Goal: Task Accomplishment & Management: Complete application form

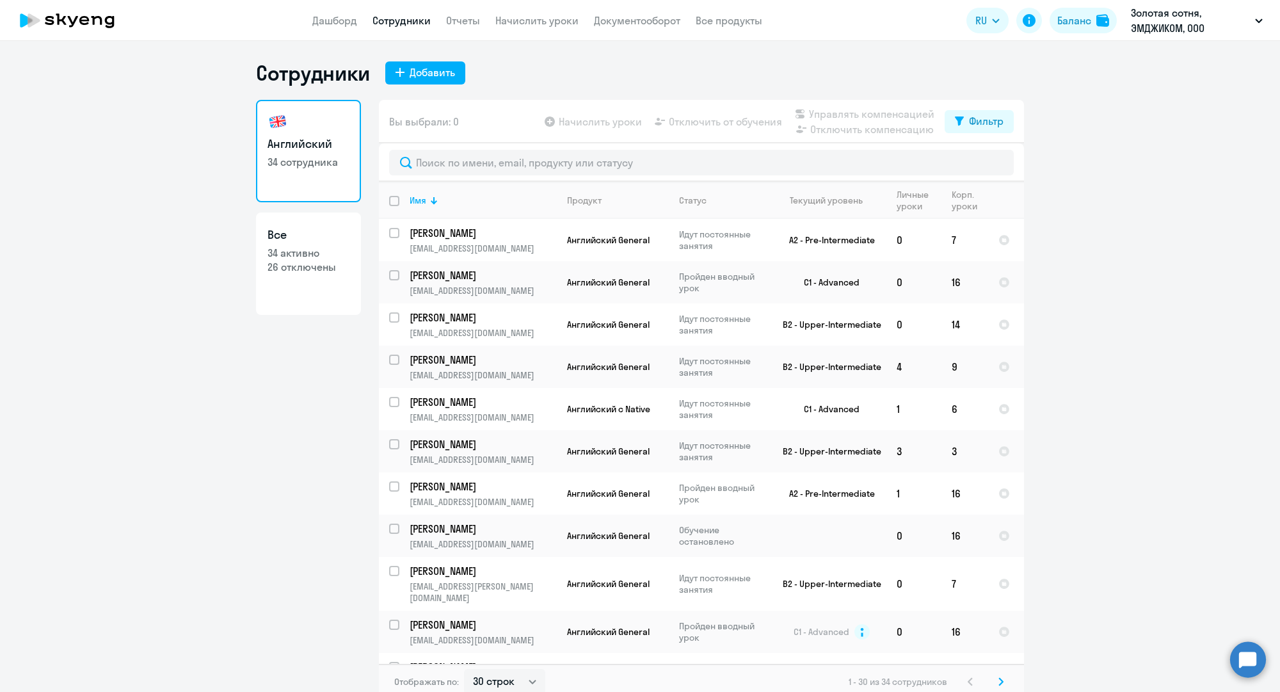
select select "30"
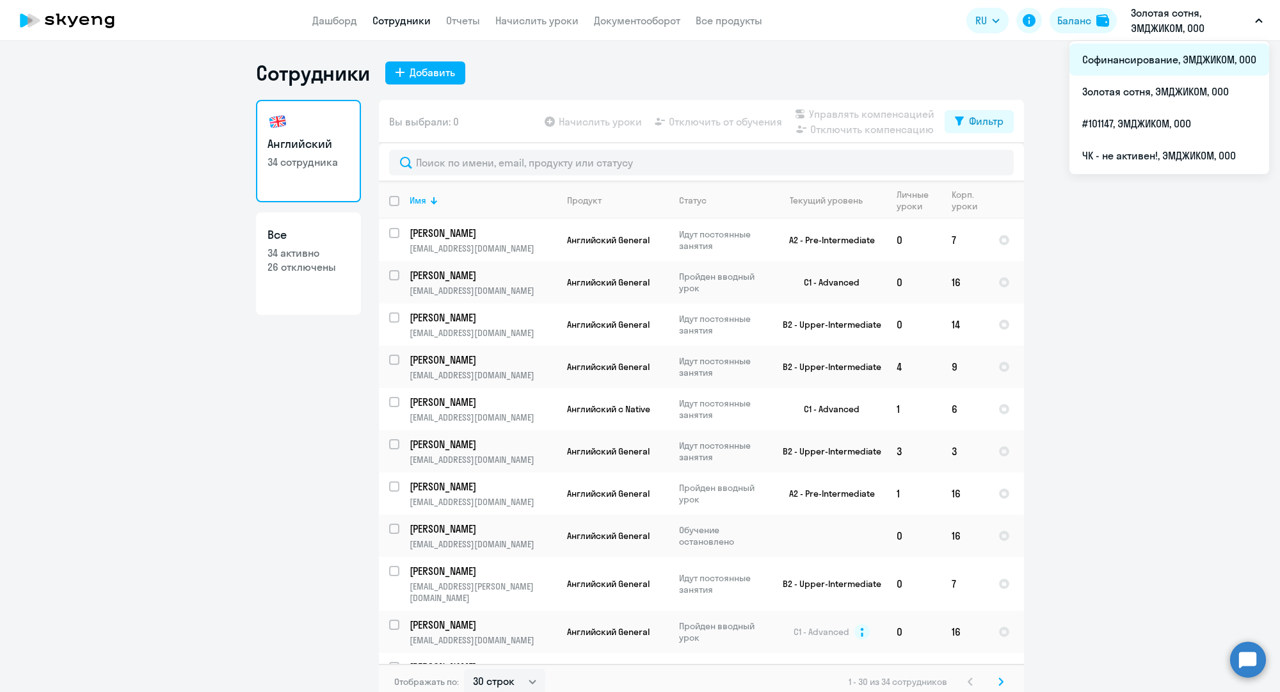
click at [1132, 63] on li "Софинансирование, ЭМДЖИКОМ, ООО" at bounding box center [1169, 60] width 200 height 32
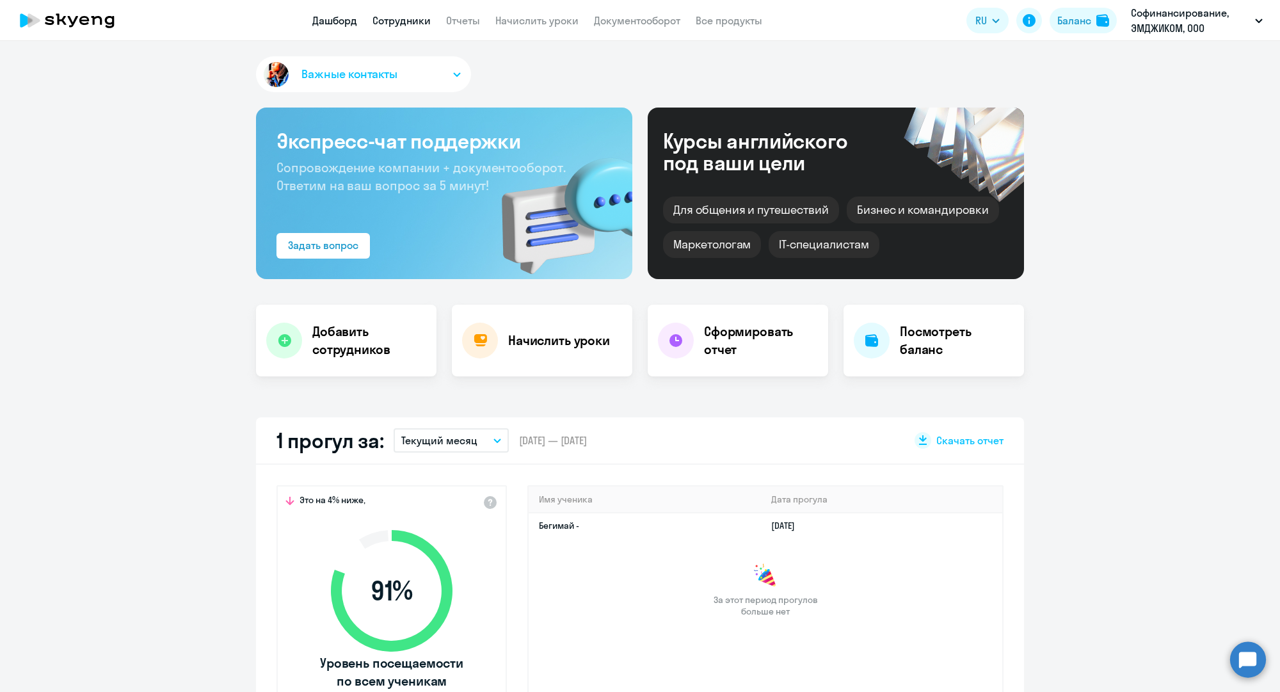
click at [413, 21] on link "Сотрудники" at bounding box center [401, 20] width 58 height 13
select select "30"
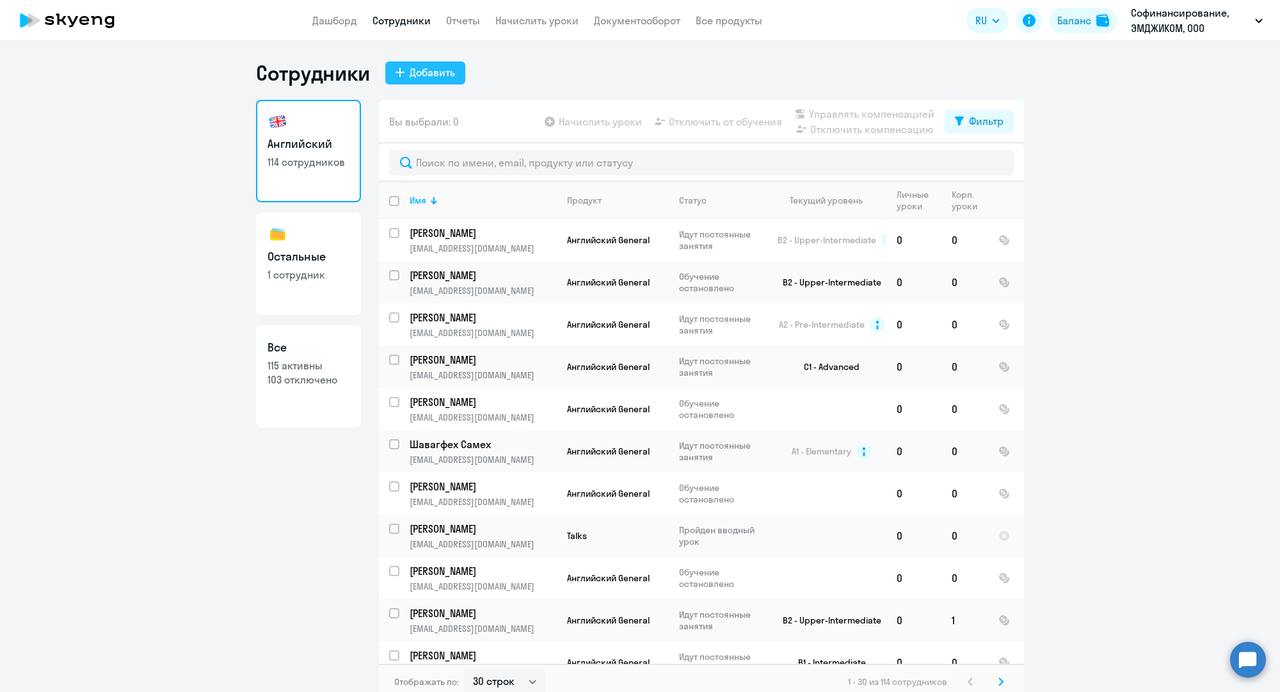
click at [440, 65] on div "Добавить" at bounding box center [431, 72] width 45 height 15
select select "english_adult_not_native_speaker"
select select "3"
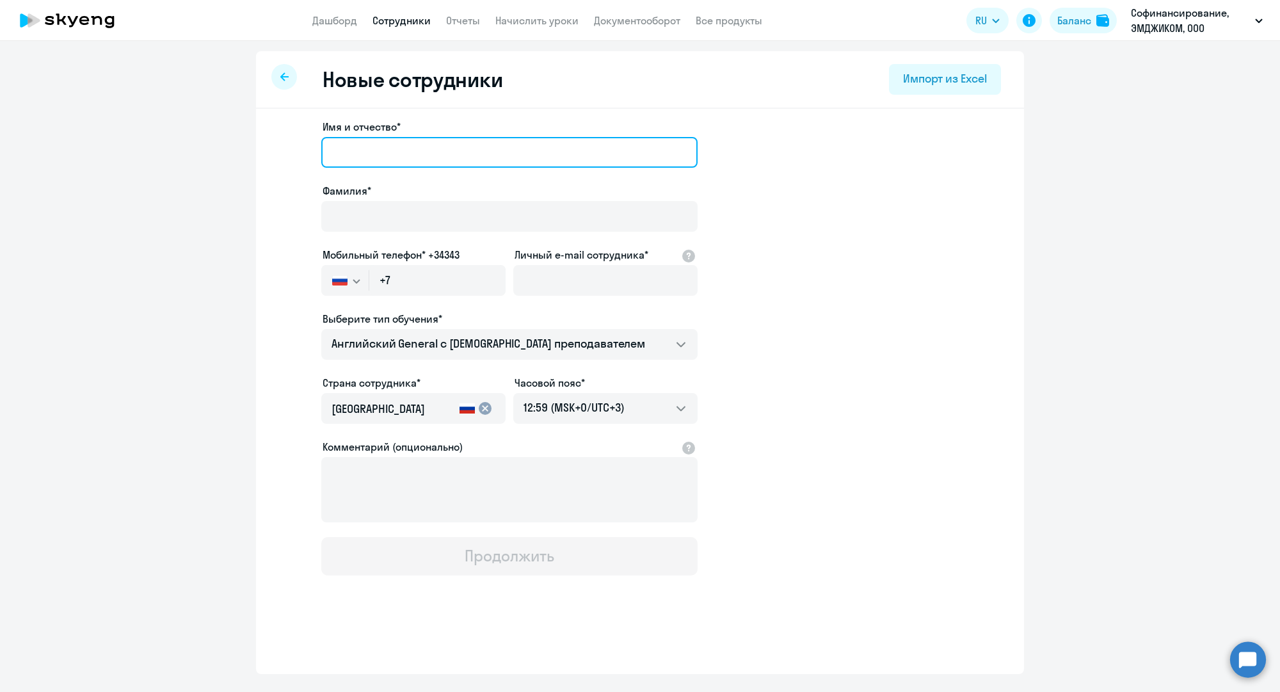
click at [354, 149] on input "Имя и отчество*" at bounding box center [509, 152] width 376 height 31
paste input "[PERSON_NAME]"
type input "[PERSON_NAME]"
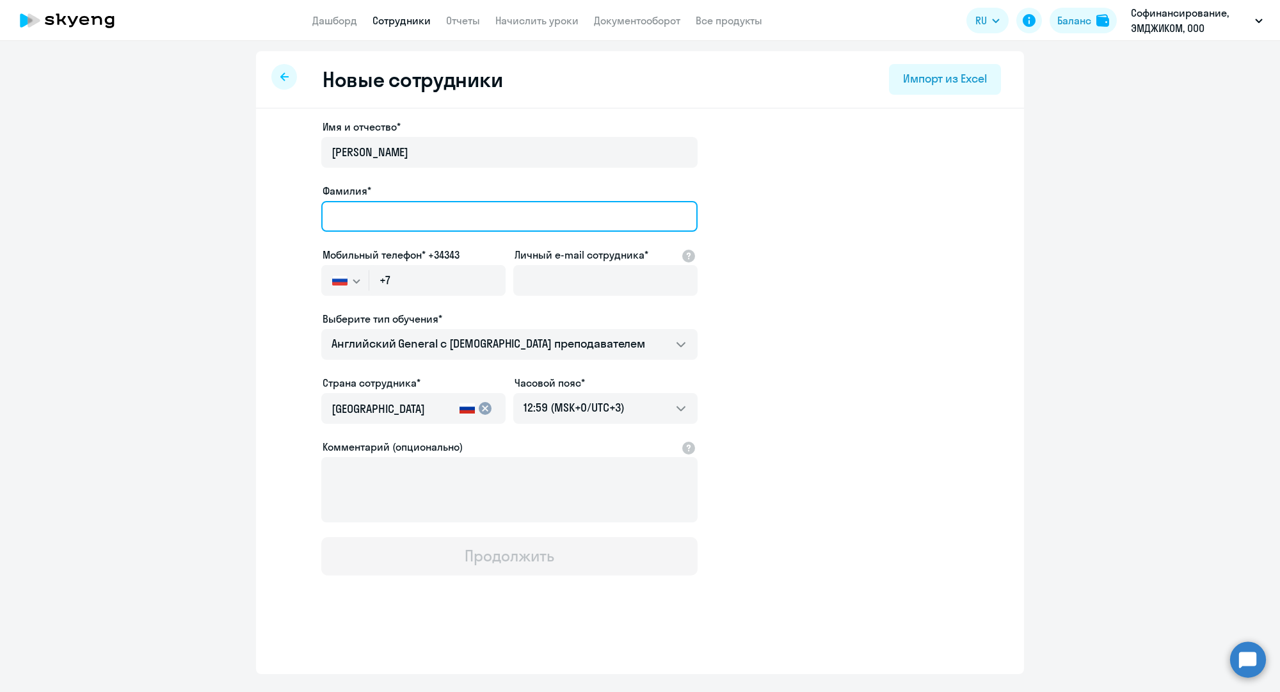
click at [358, 219] on input "Фамилия*" at bounding box center [509, 216] width 376 height 31
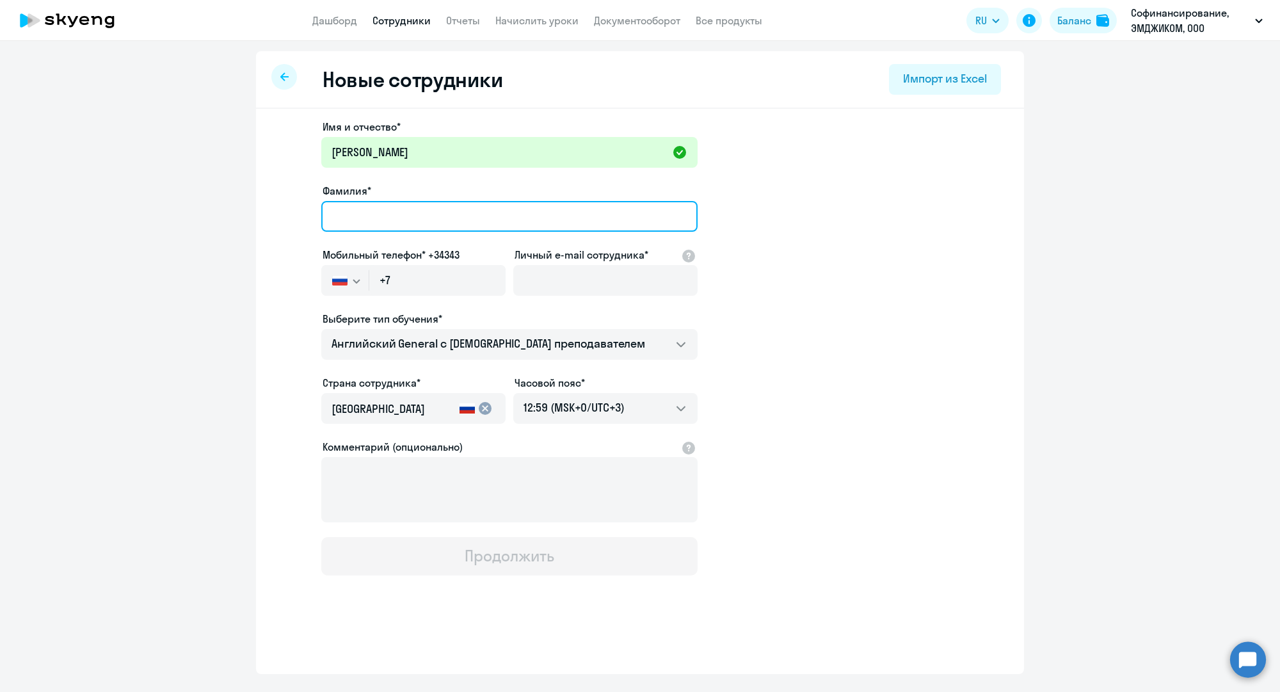
paste input "[PERSON_NAME]"
drag, startPoint x: 383, startPoint y: 217, endPoint x: 293, endPoint y: 208, distance: 90.0
click at [293, 208] on app-new-student-form "Имя и отчество* [PERSON_NAME] [PERSON_NAME]* [PERSON_NAME] Мобильный телефон* +…" at bounding box center [639, 347] width 727 height 456
drag, startPoint x: 436, startPoint y: 221, endPoint x: 427, endPoint y: 219, distance: 9.2
click at [434, 221] on input "[PERSON_NAME]" at bounding box center [509, 216] width 376 height 31
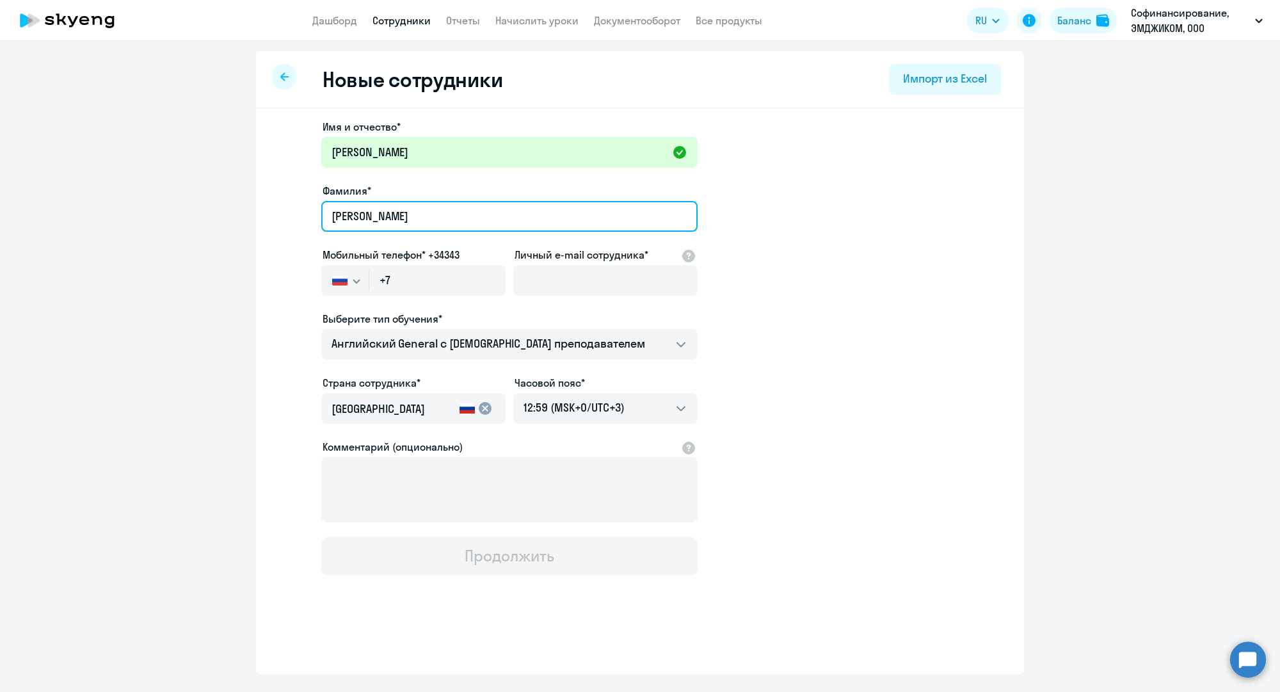
click at [381, 217] on input "[PERSON_NAME]" at bounding box center [509, 216] width 376 height 31
type input "[PERSON_NAME]"
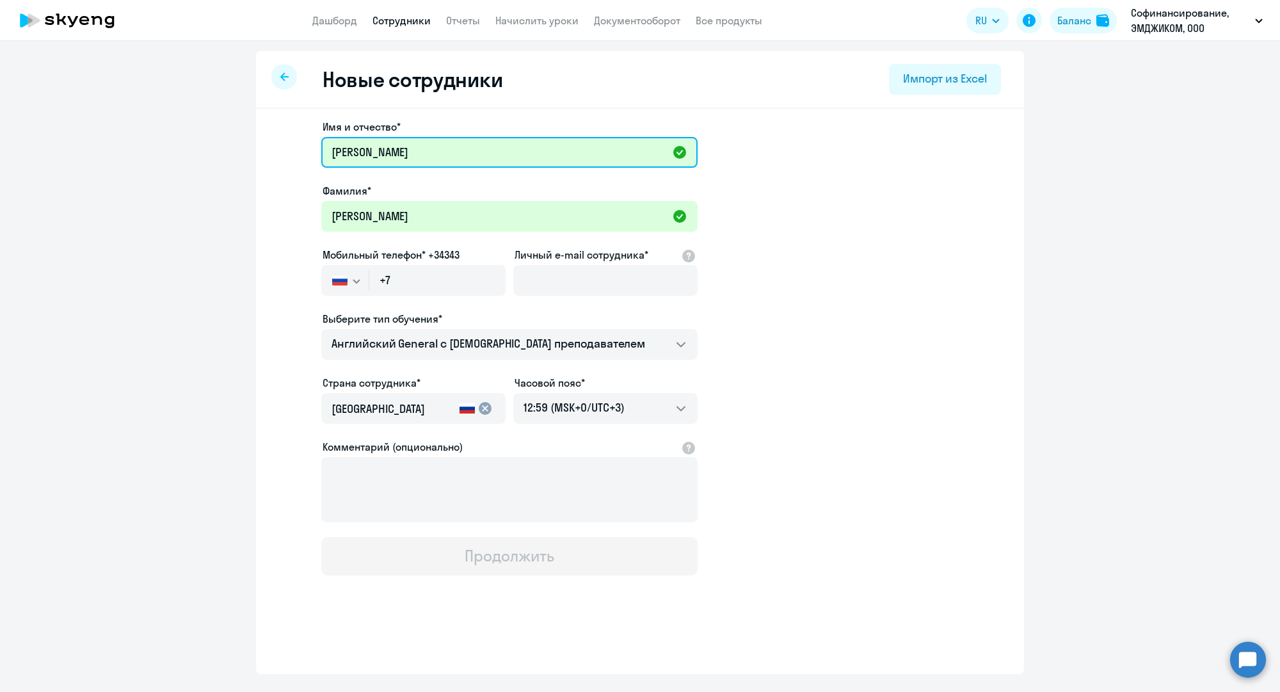
drag, startPoint x: 381, startPoint y: 156, endPoint x: 461, endPoint y: 155, distance: 80.6
click at [461, 155] on input "[PERSON_NAME]" at bounding box center [509, 152] width 376 height 31
type input "[PERSON_NAME]"
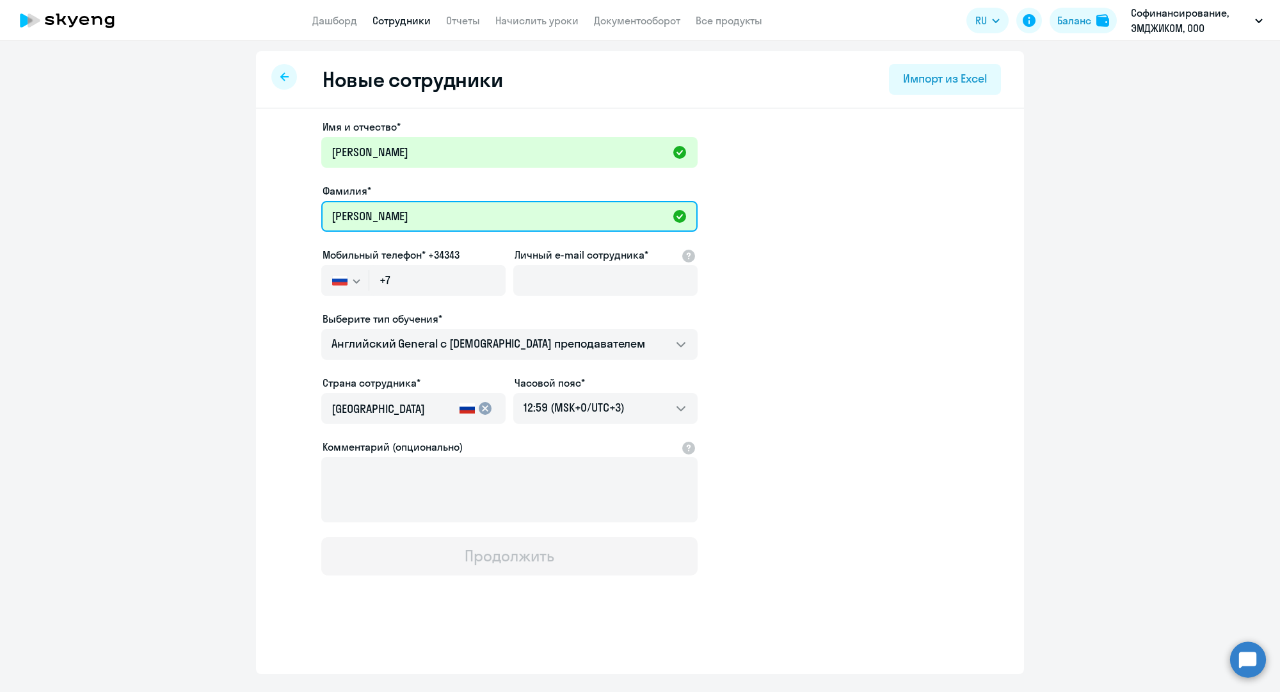
click at [419, 223] on input "[PERSON_NAME]" at bounding box center [509, 216] width 376 height 31
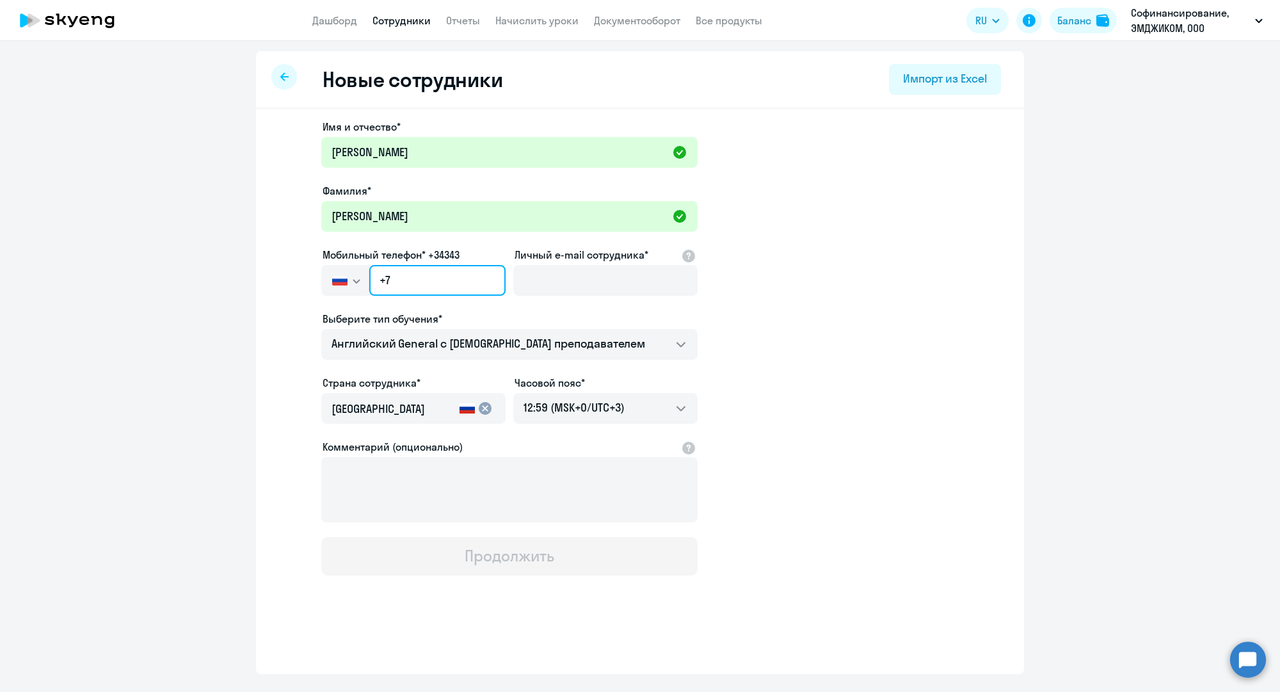
click at [400, 284] on input "+7" at bounding box center [437, 280] width 136 height 31
drag, startPoint x: 400, startPoint y: 284, endPoint x: 337, endPoint y: 278, distance: 63.0
click at [337, 278] on div "[GEOGRAPHIC_DATA] +7 [GEOGRAPHIC_DATA] +7 [GEOGRAPHIC_DATA] +380 [GEOGRAPHIC_DA…" at bounding box center [413, 280] width 184 height 31
paste input "[PHONE_NUMBER]"
type input "[PHONE_NUMBER]"
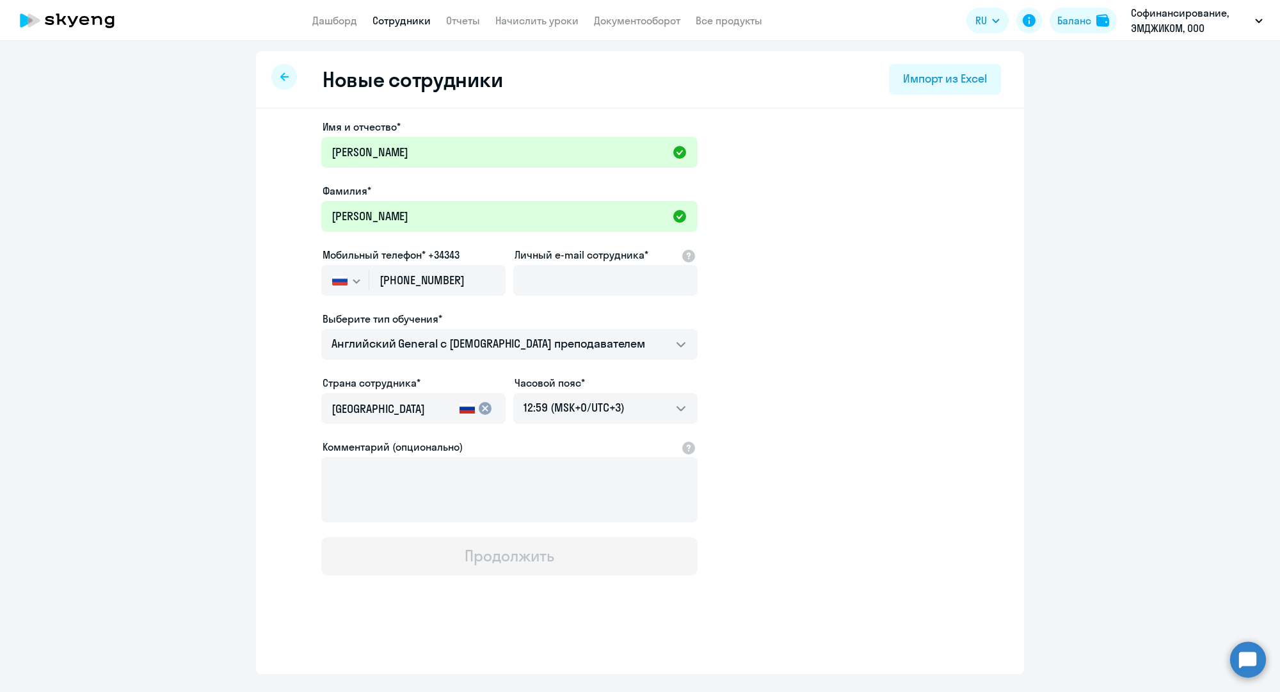
click at [470, 312] on div "Выберите тип обучения*" at bounding box center [509, 318] width 376 height 15
click at [554, 278] on input "Личный e-mail сотрудника*" at bounding box center [605, 280] width 184 height 31
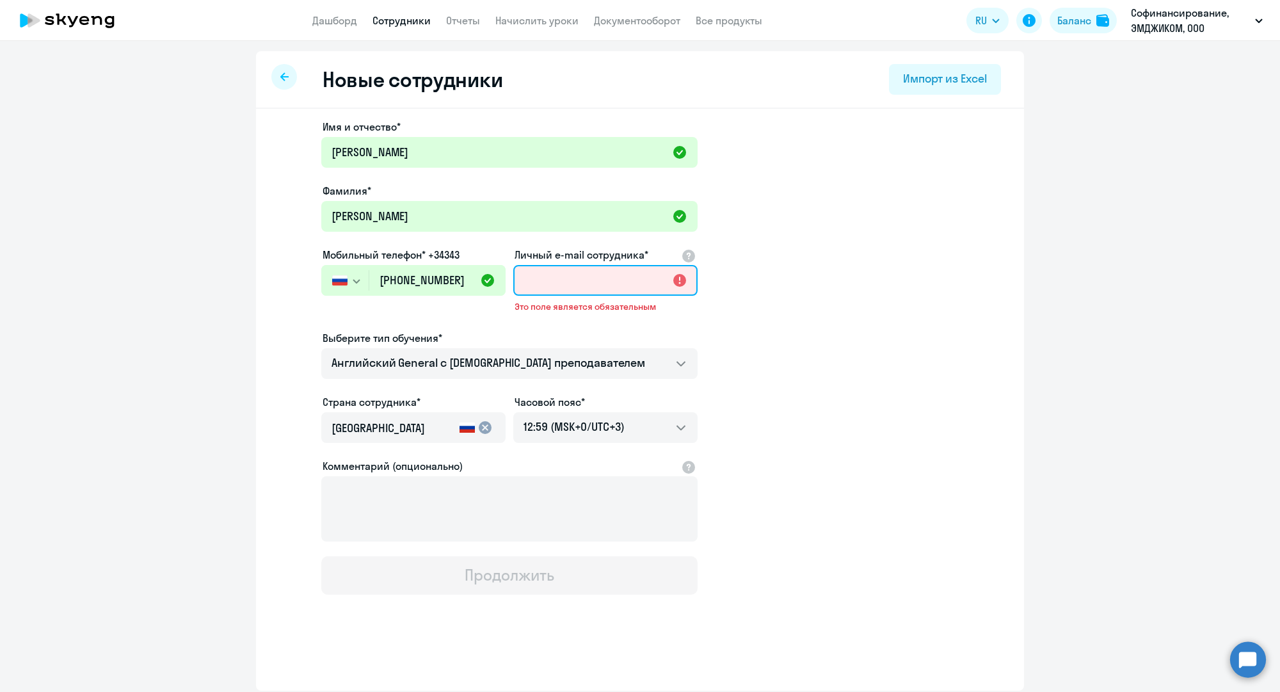
paste input "[EMAIL_ADDRESS][DOMAIN_NAME]"
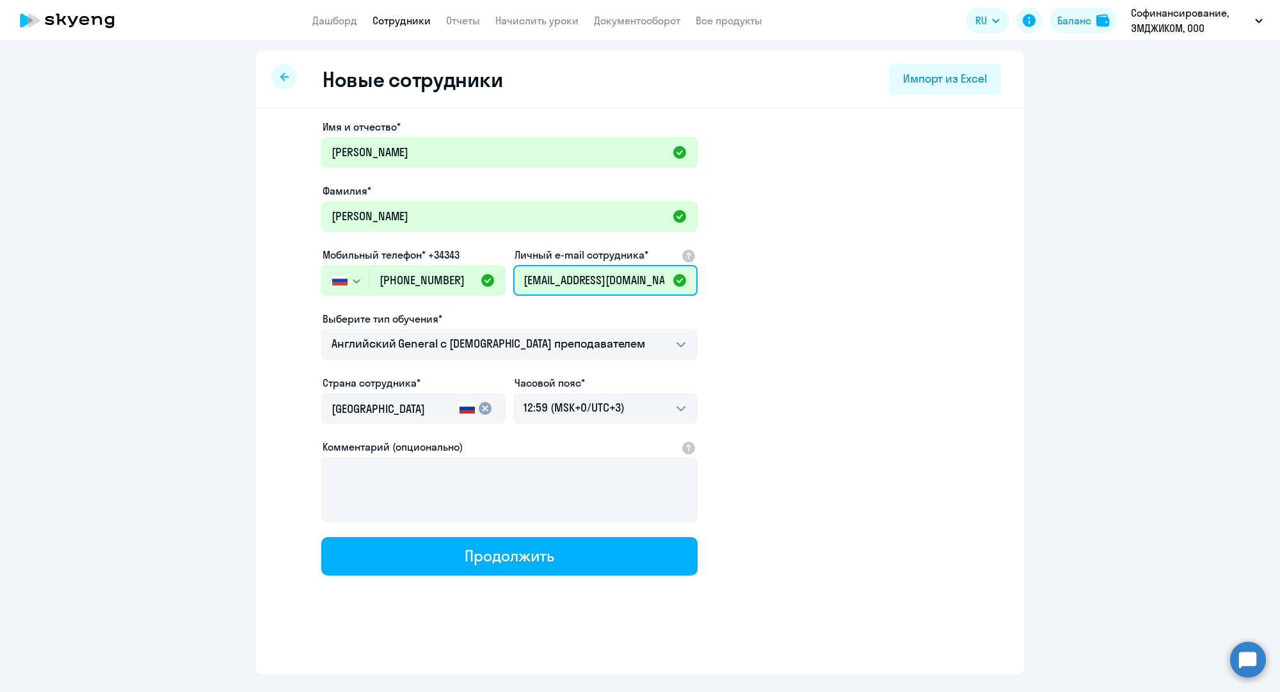
type input "[EMAIL_ADDRESS][DOMAIN_NAME]"
click at [824, 384] on app-new-student-form "Имя и отчество* [PERSON_NAME]* [PERSON_NAME] Мобильный телефон* +34343 [GEOGRAP…" at bounding box center [639, 347] width 727 height 456
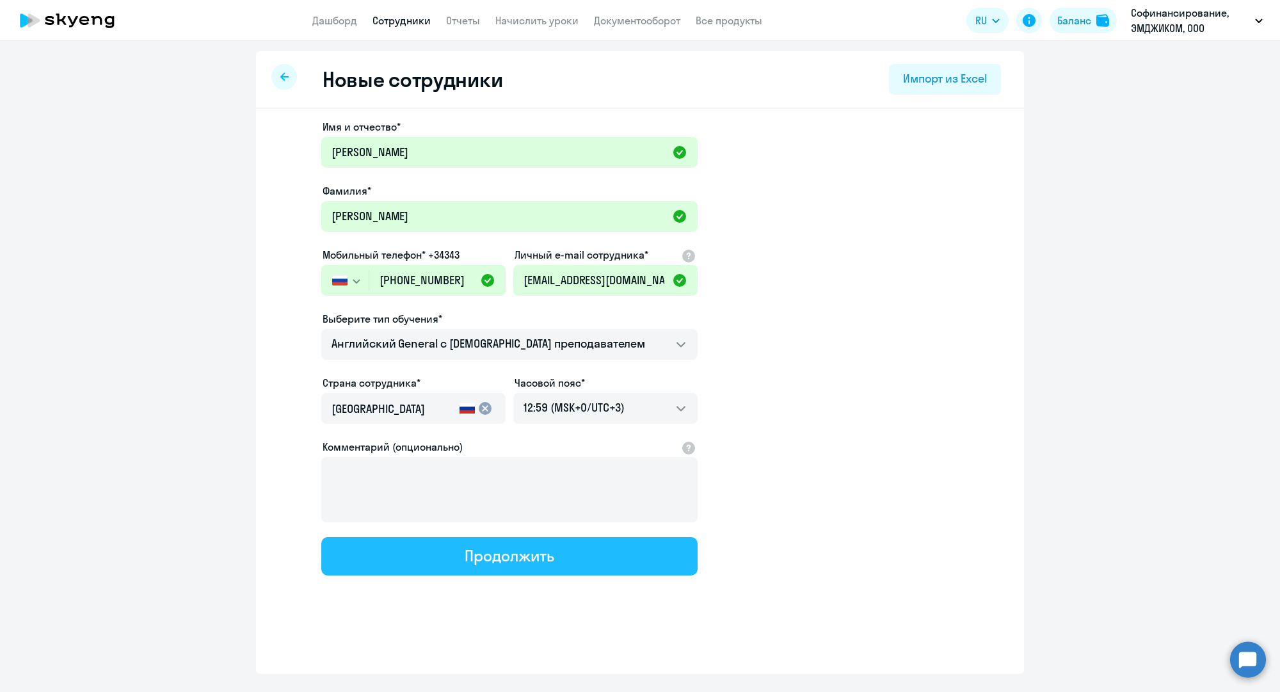
click at [549, 549] on div "Продолжить" at bounding box center [508, 555] width 89 height 20
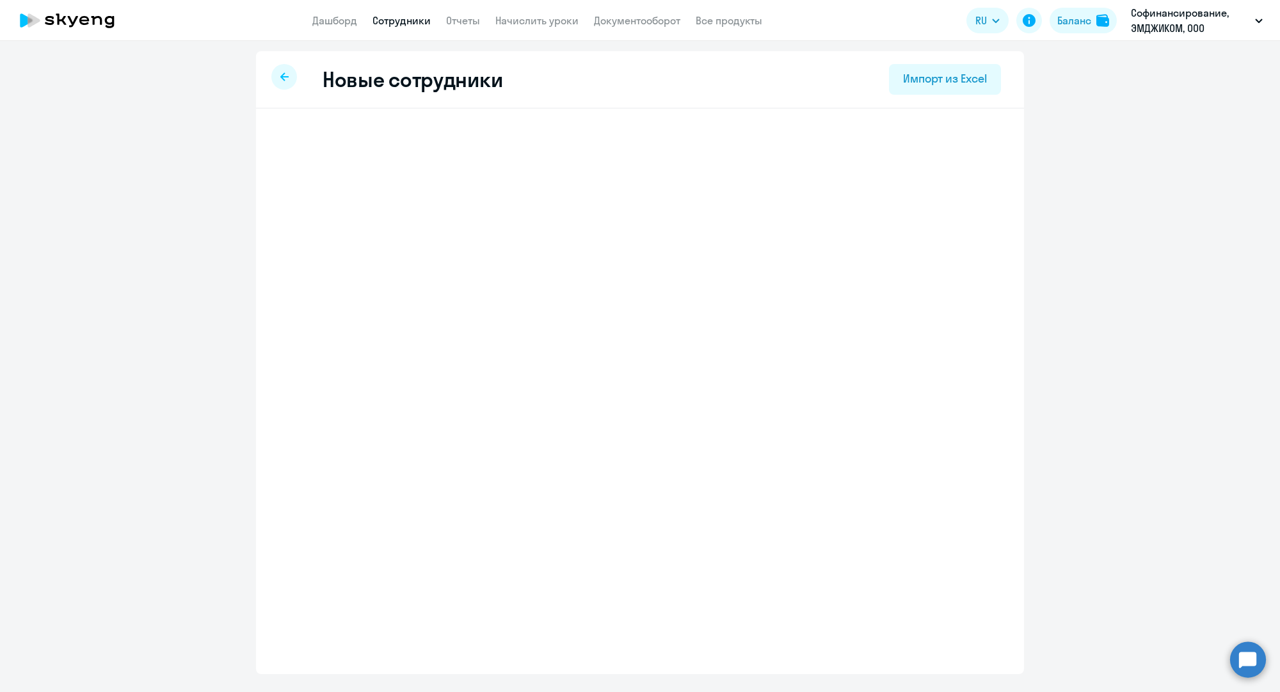
select select "english_adult_not_native_speaker"
select select "3"
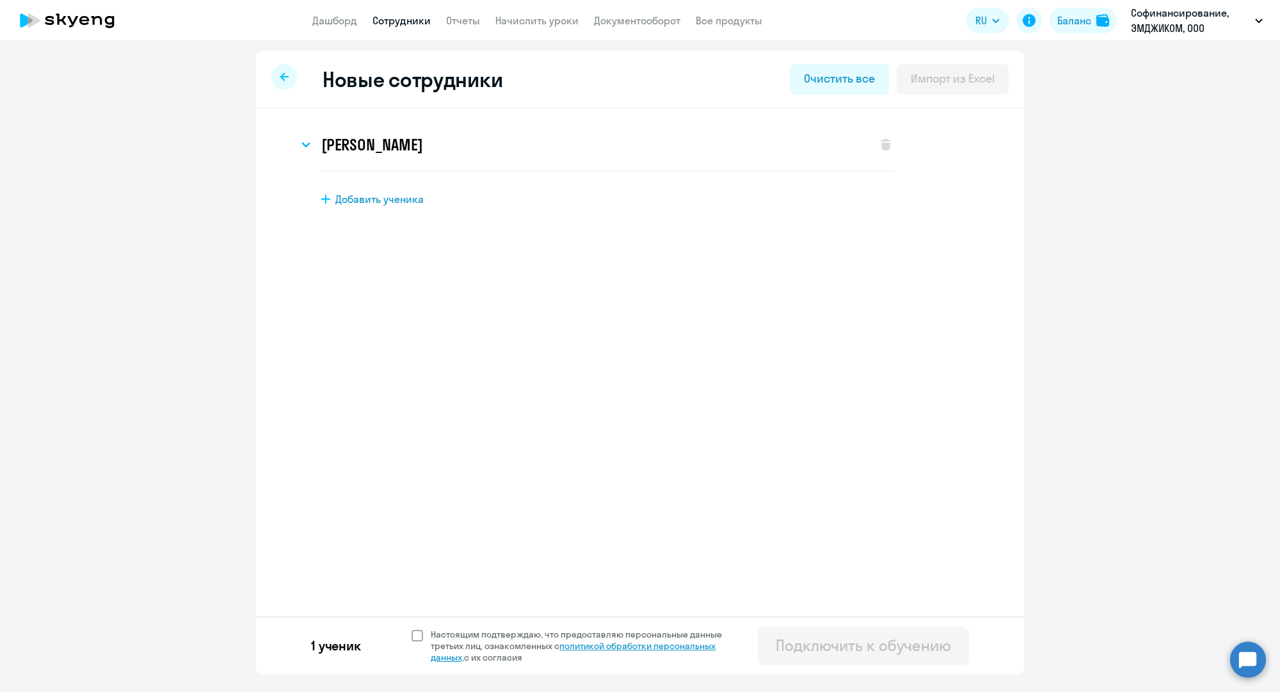
drag, startPoint x: 559, startPoint y: 635, endPoint x: 573, endPoint y: 640, distance: 15.4
click at [557, 635] on span "Настоящим подтверждаю, что предоставляю персональные данные третьих лиц, ознако…" at bounding box center [584, 645] width 306 height 35
click at [411, 628] on input "Настоящим подтверждаю, что предоставляю персональные данные третьих лиц, ознако…" at bounding box center [411, 628] width 1 height 1
checkbox input "true"
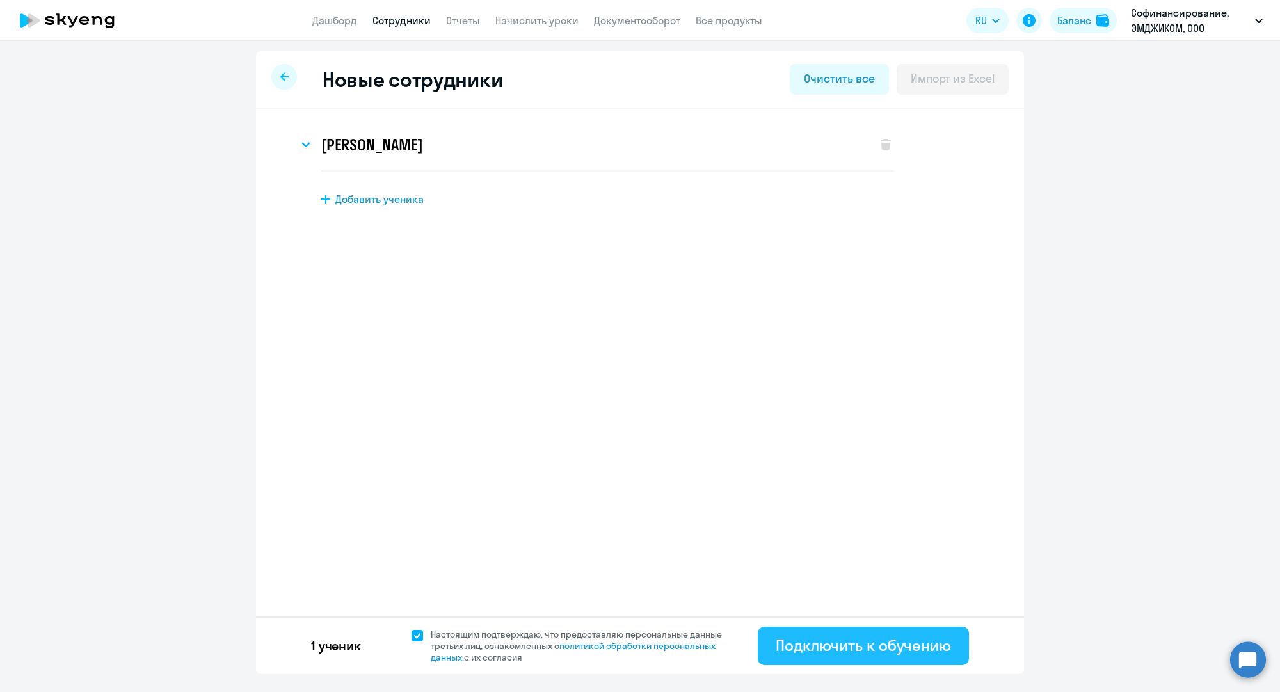
click at [865, 649] on div "Подключить к обучению" at bounding box center [862, 645] width 175 height 20
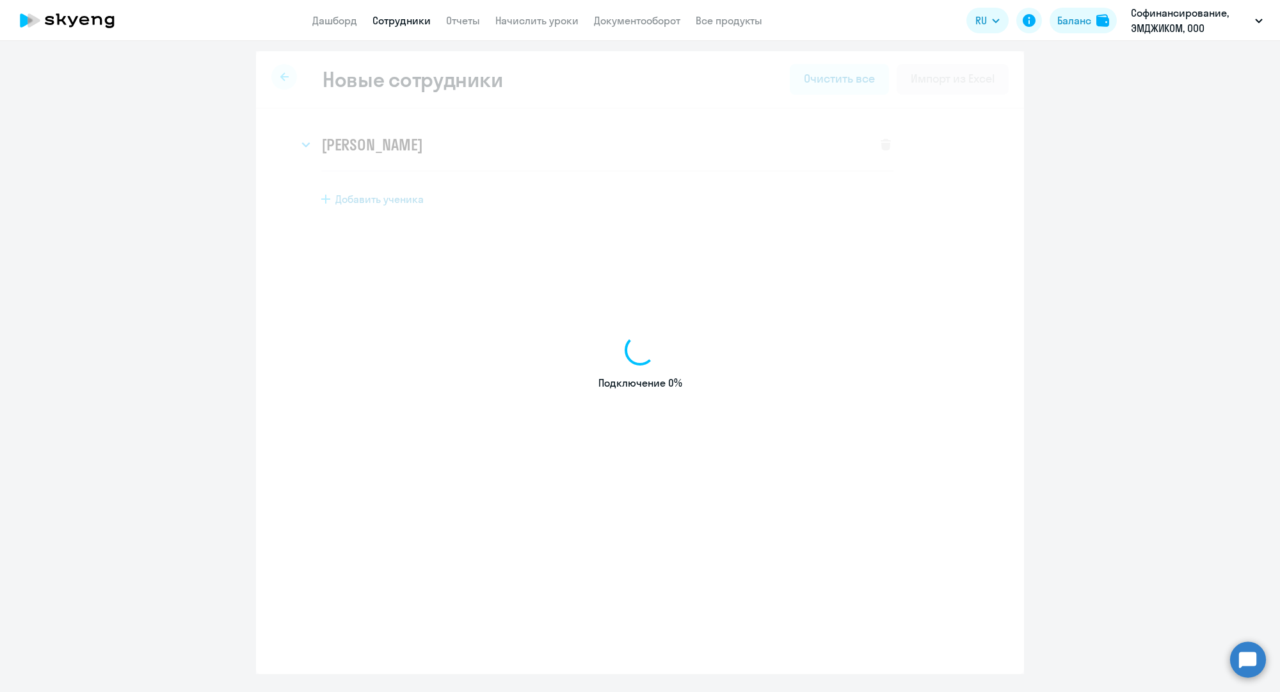
select select "english_adult_not_native_speaker"
select select "3"
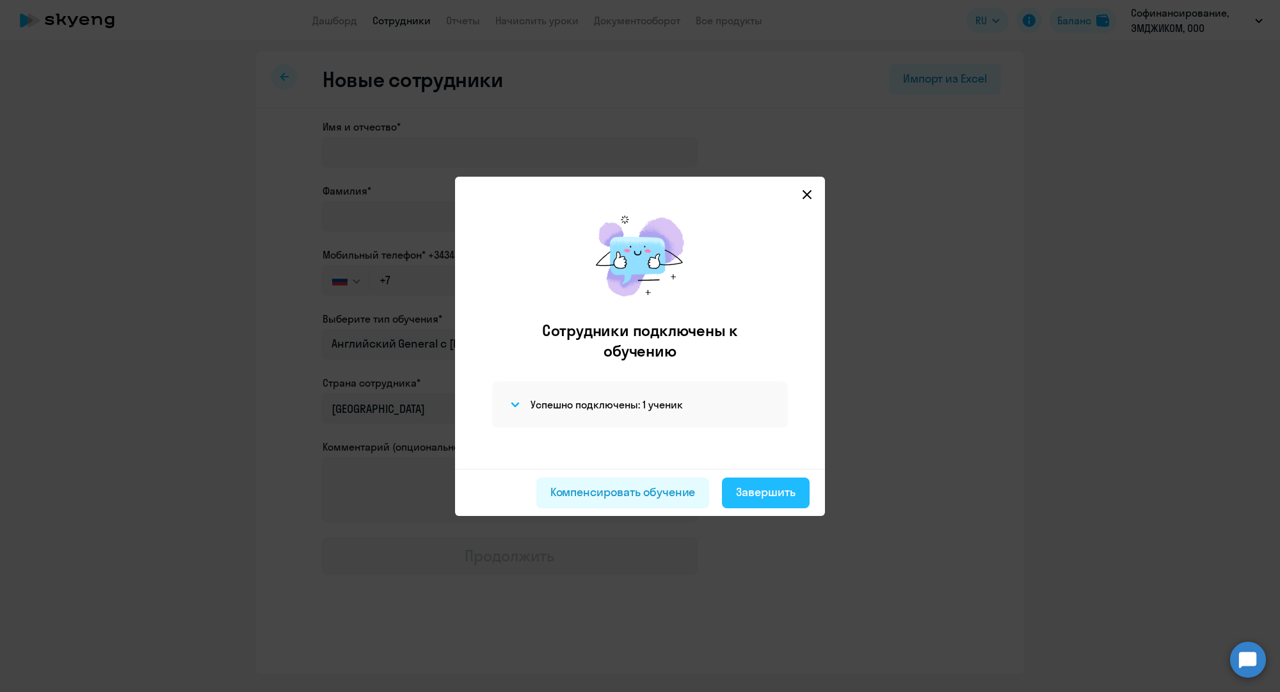
click at [755, 499] on div "Завершить" at bounding box center [765, 492] width 59 height 17
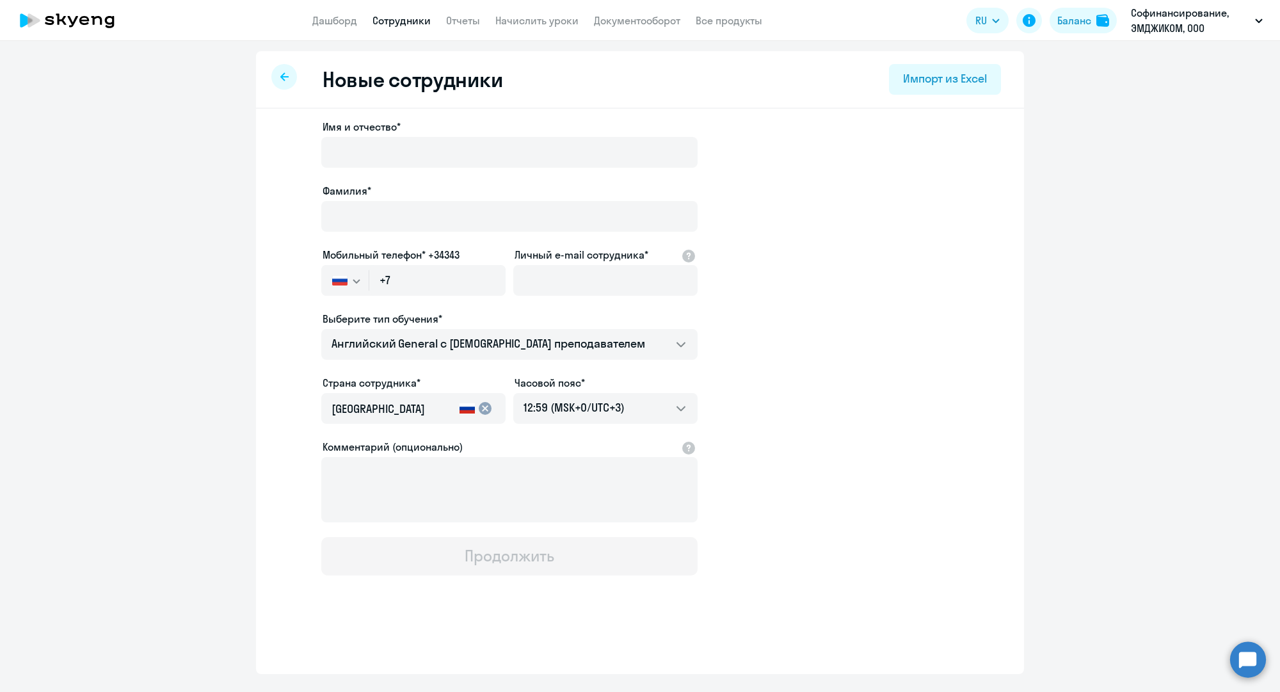
select select "30"
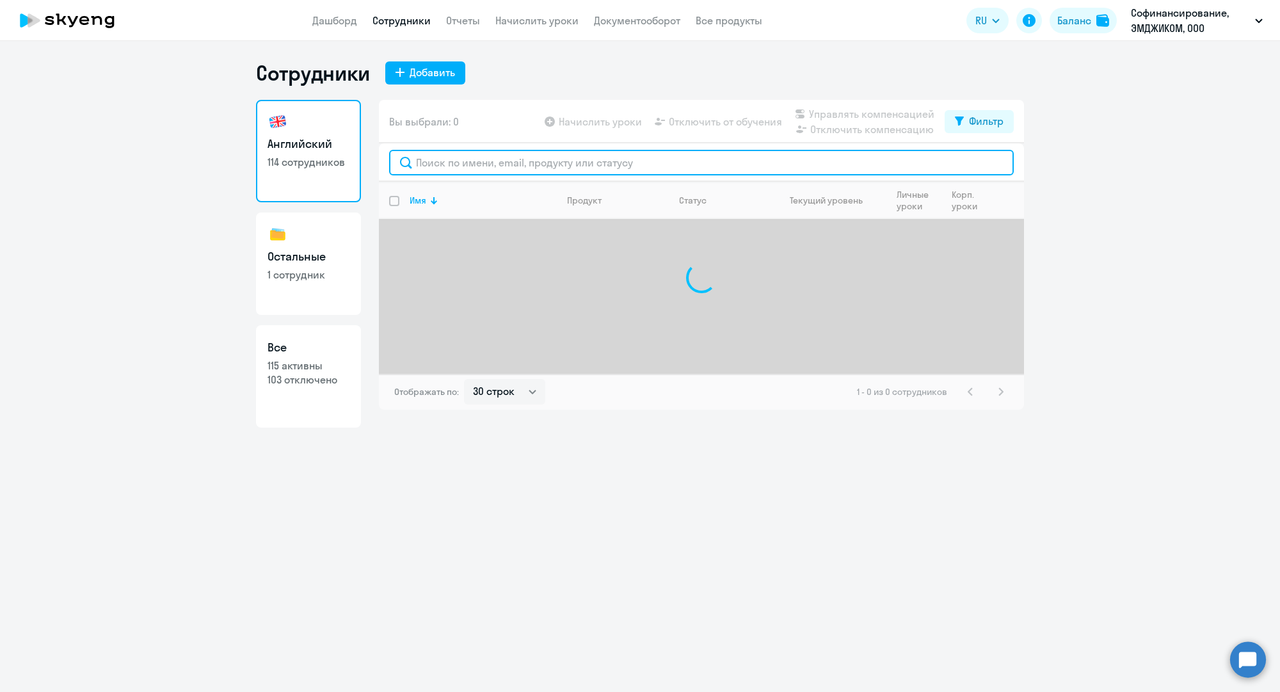
click at [445, 161] on input "text" at bounding box center [701, 163] width 624 height 26
paste input "[EMAIL_ADDRESS][DOMAIN_NAME]"
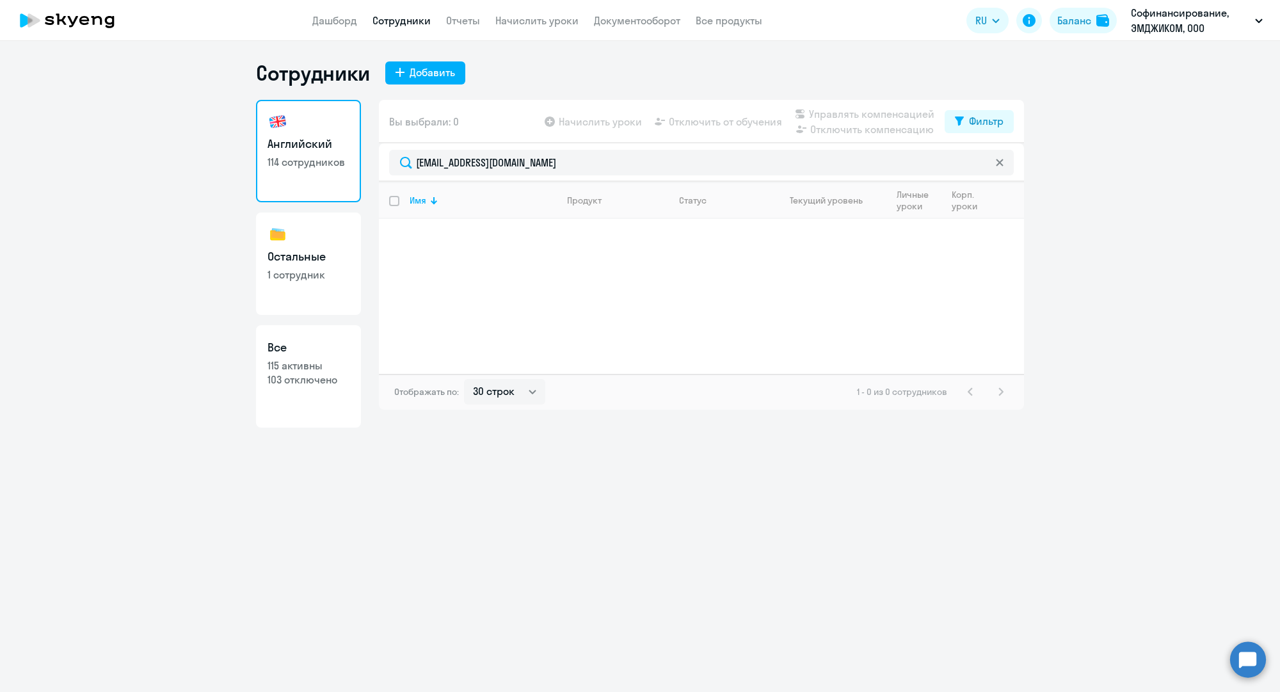
click at [479, 286] on div "Имя Продукт Статус Текущий уровень Личные уроки Корп. уроки" at bounding box center [701, 278] width 645 height 192
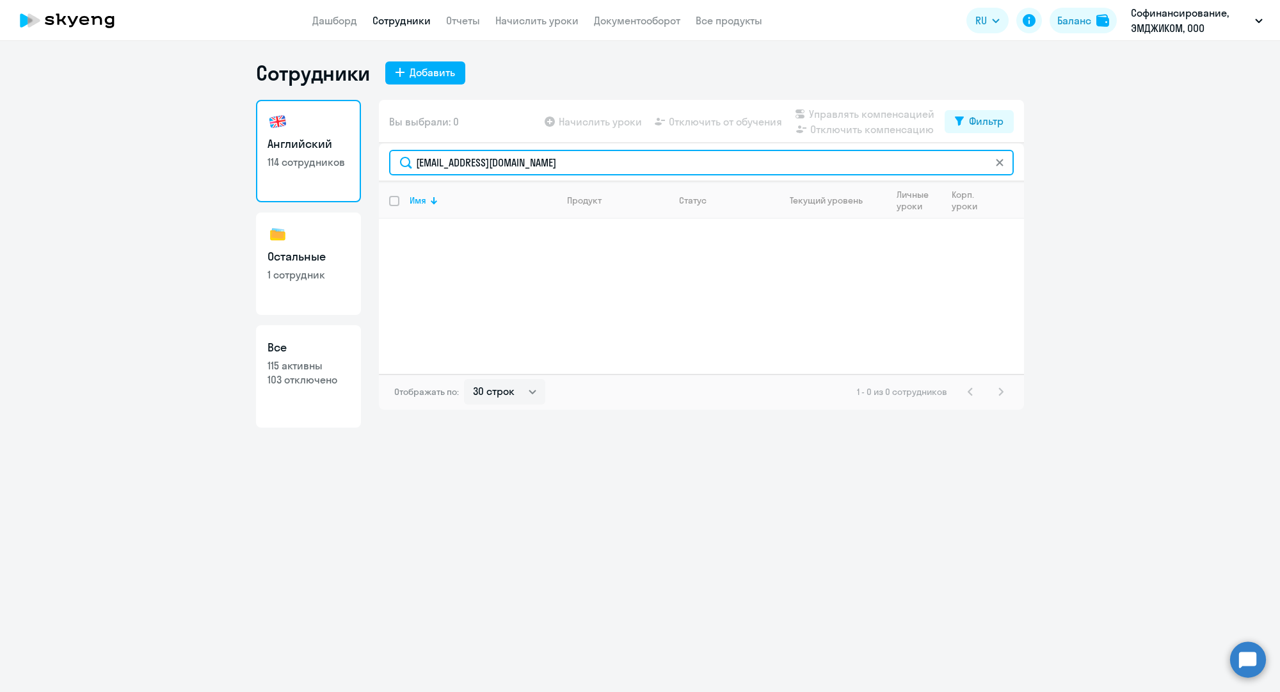
click at [551, 171] on input "[EMAIL_ADDRESS][DOMAIN_NAME]" at bounding box center [701, 163] width 624 height 26
paste input "[PERSON_NAME]"
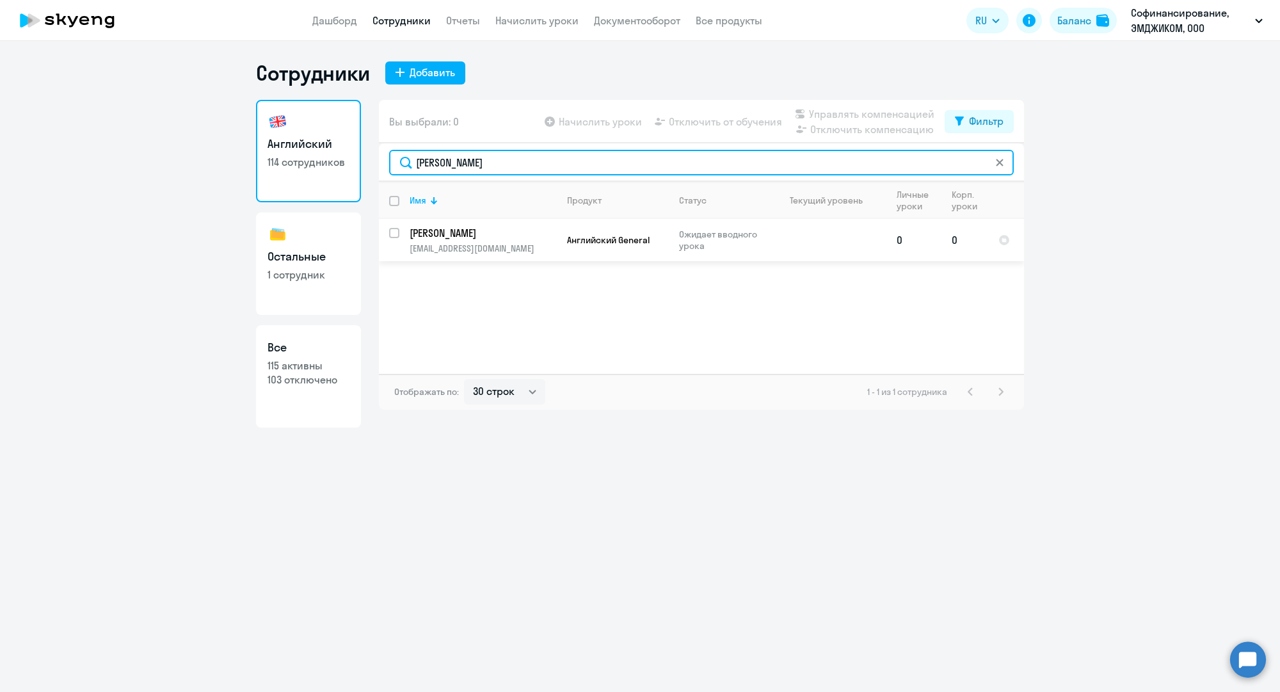
type input "[PERSON_NAME]"
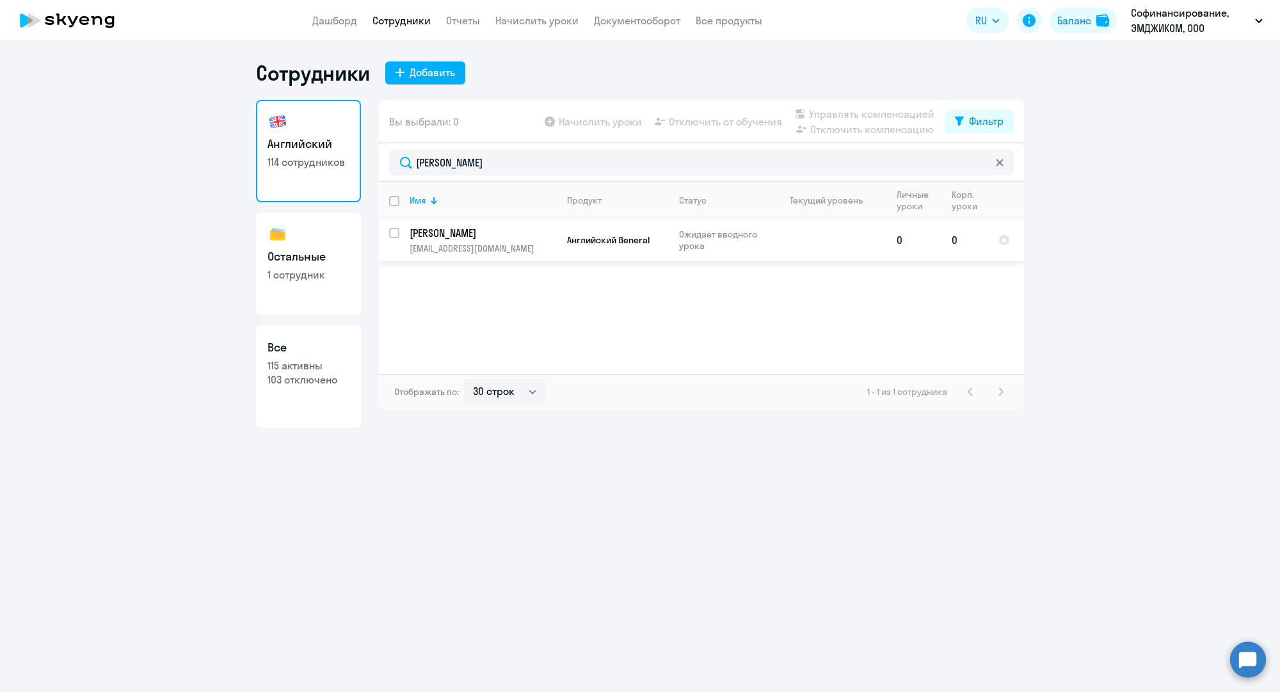
click at [530, 243] on p "[EMAIL_ADDRESS][DOMAIN_NAME]" at bounding box center [482, 248] width 147 height 12
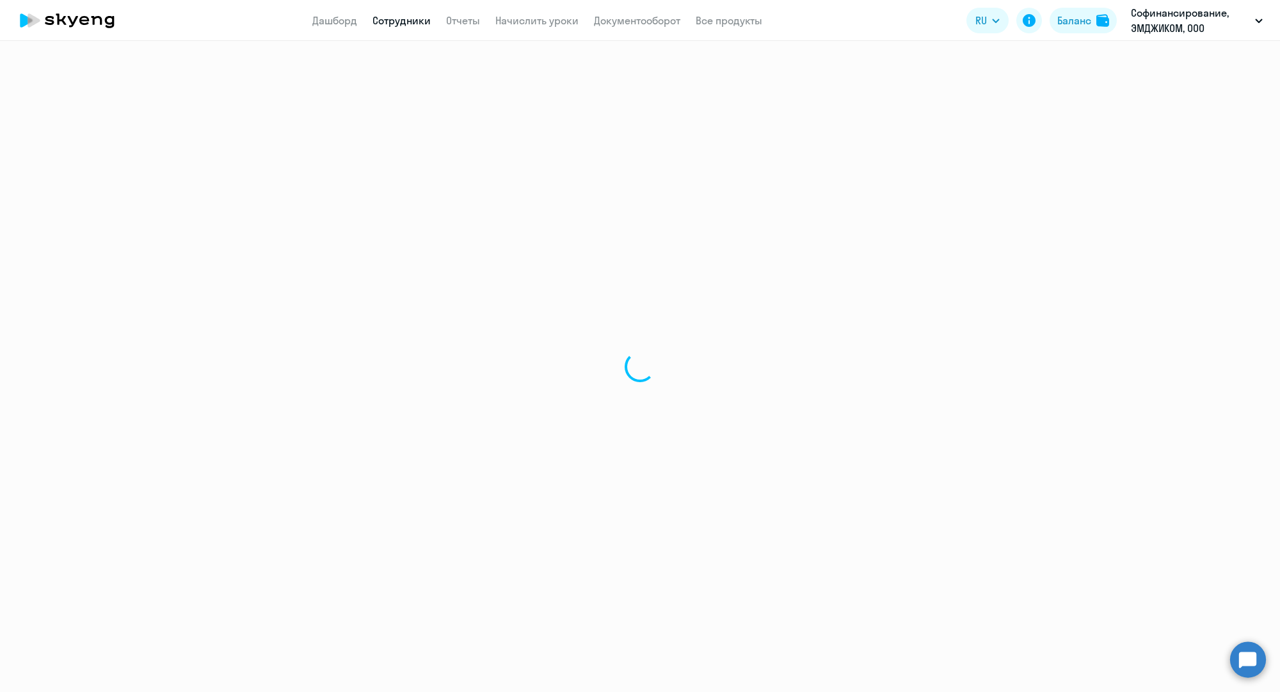
select select "english"
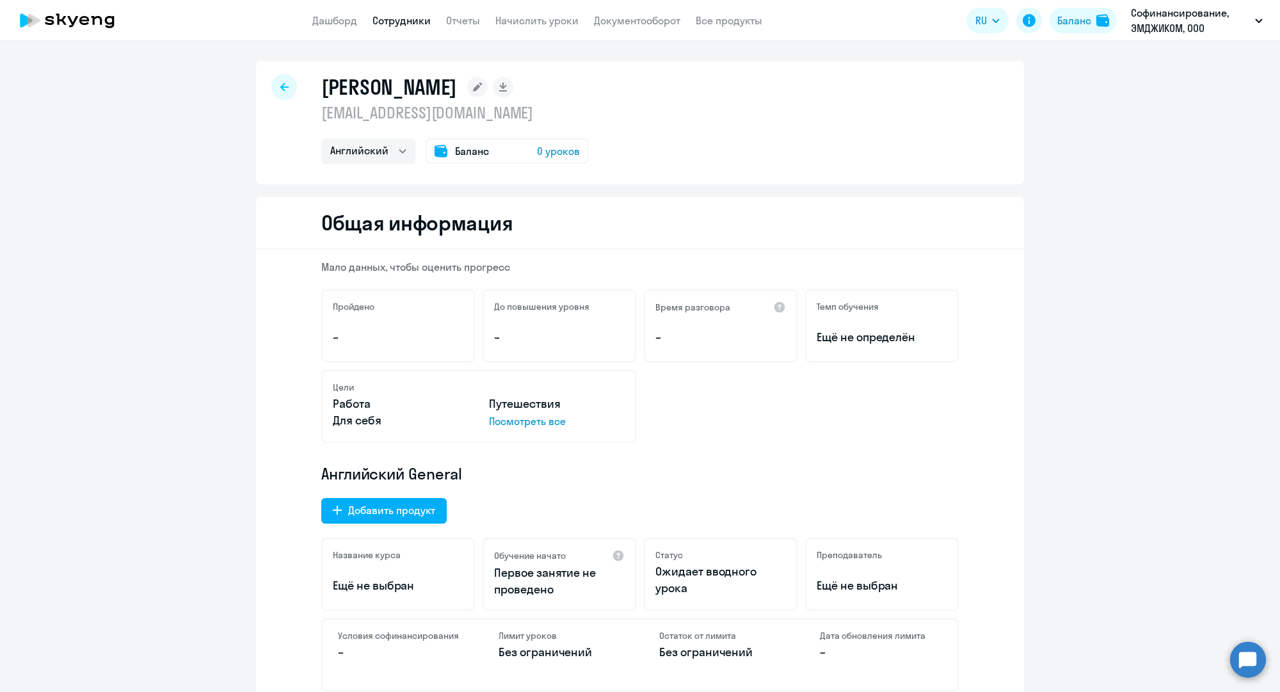
click at [283, 74] on div "[PERSON_NAME] [EMAIL_ADDRESS][DOMAIN_NAME] Английский Баланс 0 уроков" at bounding box center [640, 122] width 768 height 123
click at [280, 86] on icon at bounding box center [284, 87] width 8 height 8
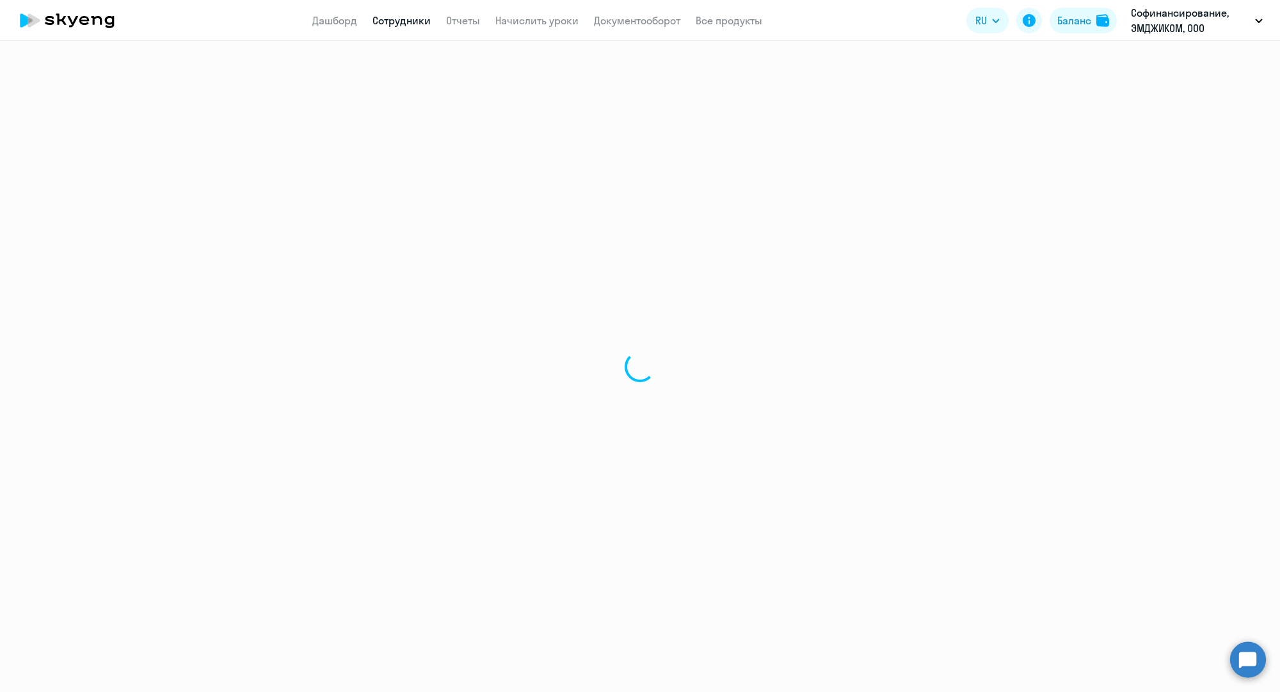
select select "30"
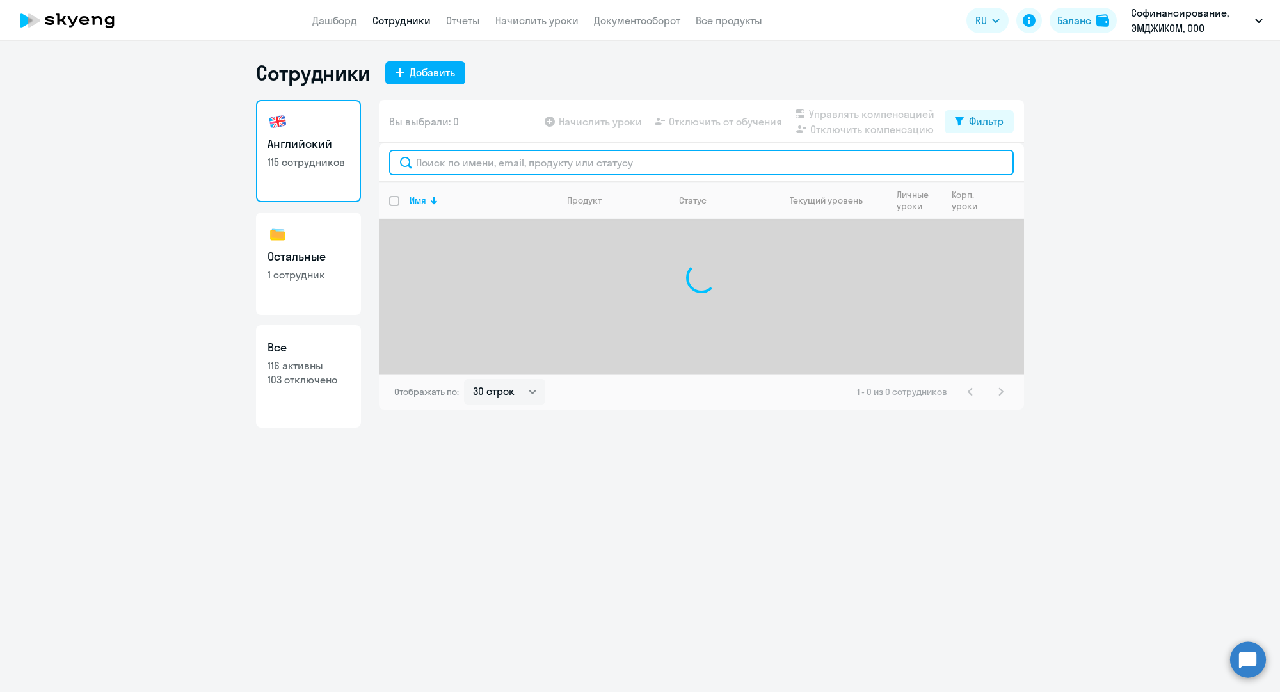
click at [477, 155] on input "text" at bounding box center [701, 163] width 624 height 26
paste input "[PERSON_NAME]"
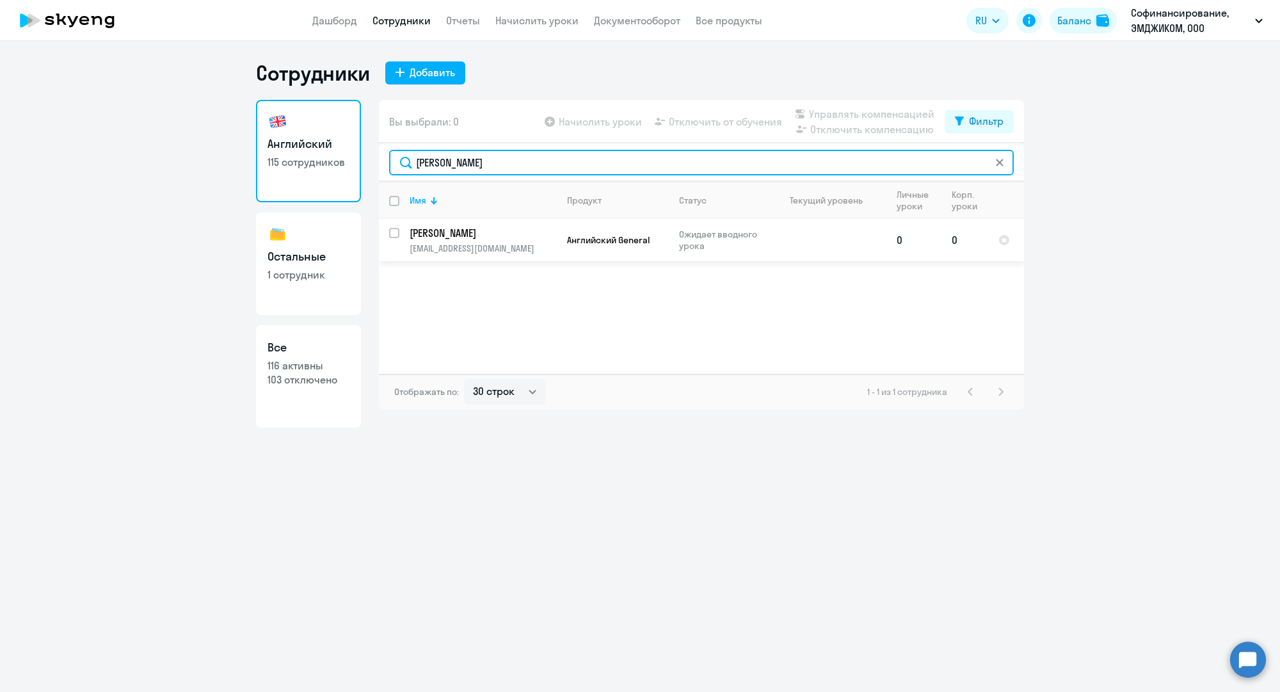
type input "[PERSON_NAME]"
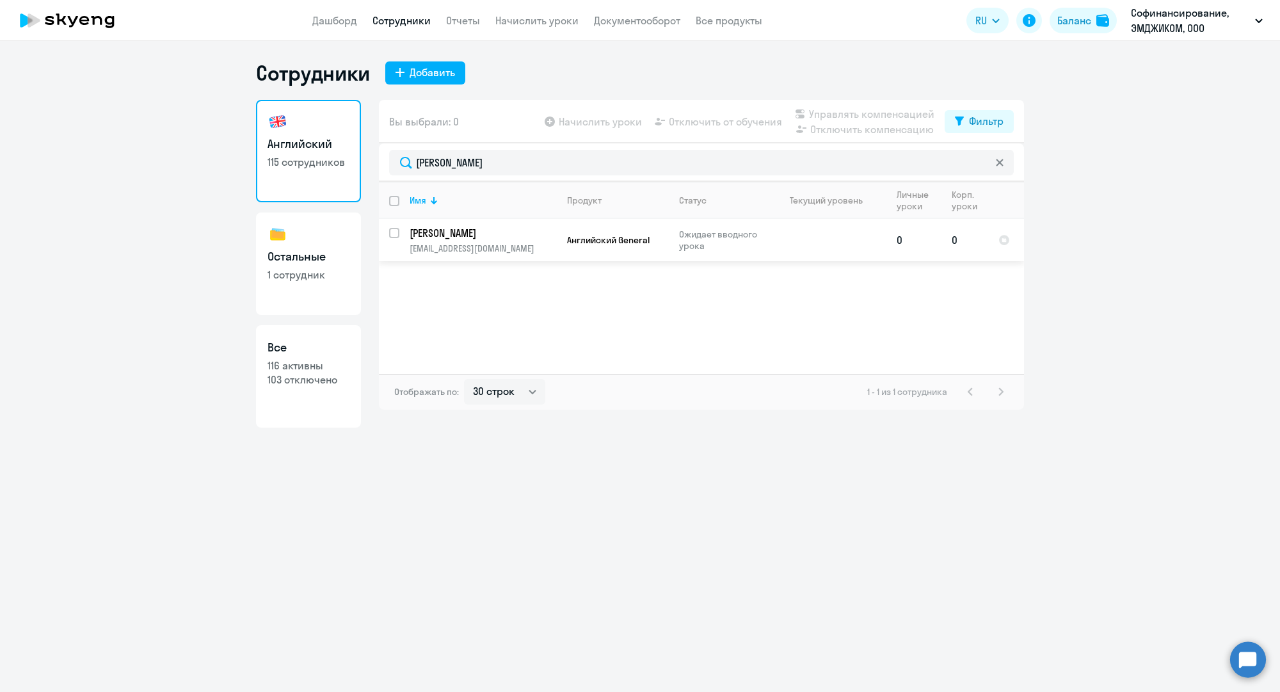
click at [393, 230] on input "select row 42283198" at bounding box center [402, 241] width 26 height 26
checkbox input "true"
click at [807, 117] on svg-icon at bounding box center [799, 113] width 15 height 15
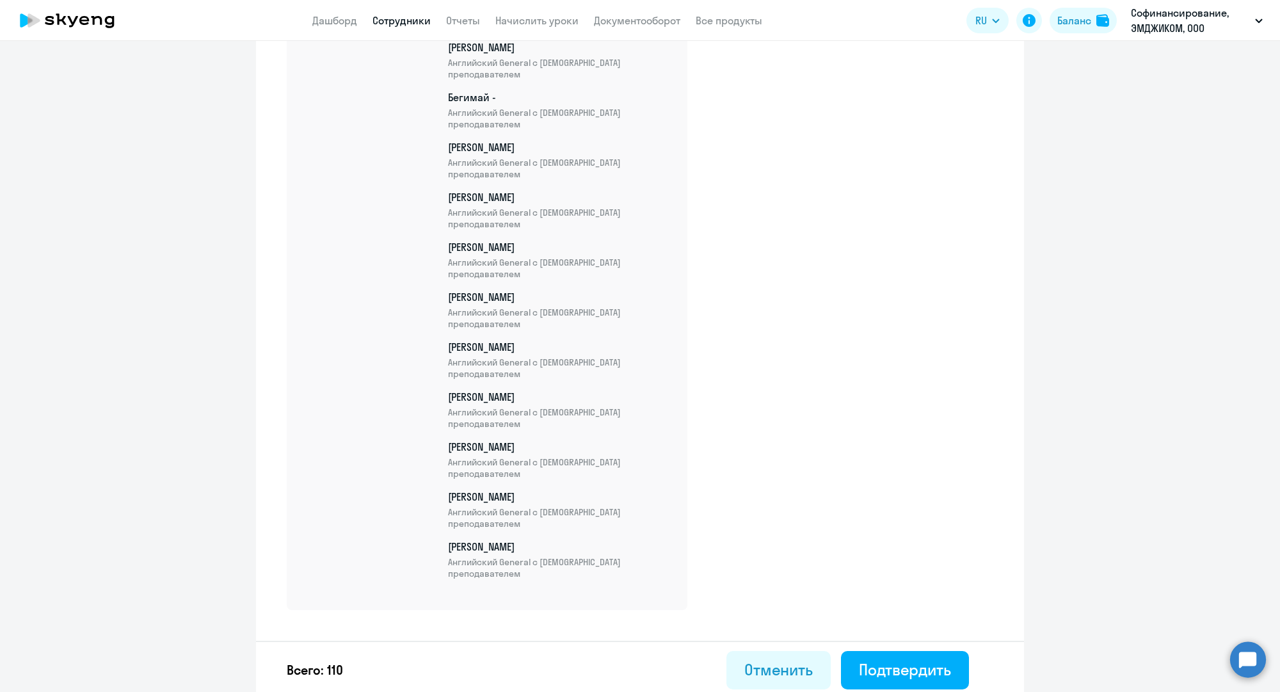
scroll to position [5285, 0]
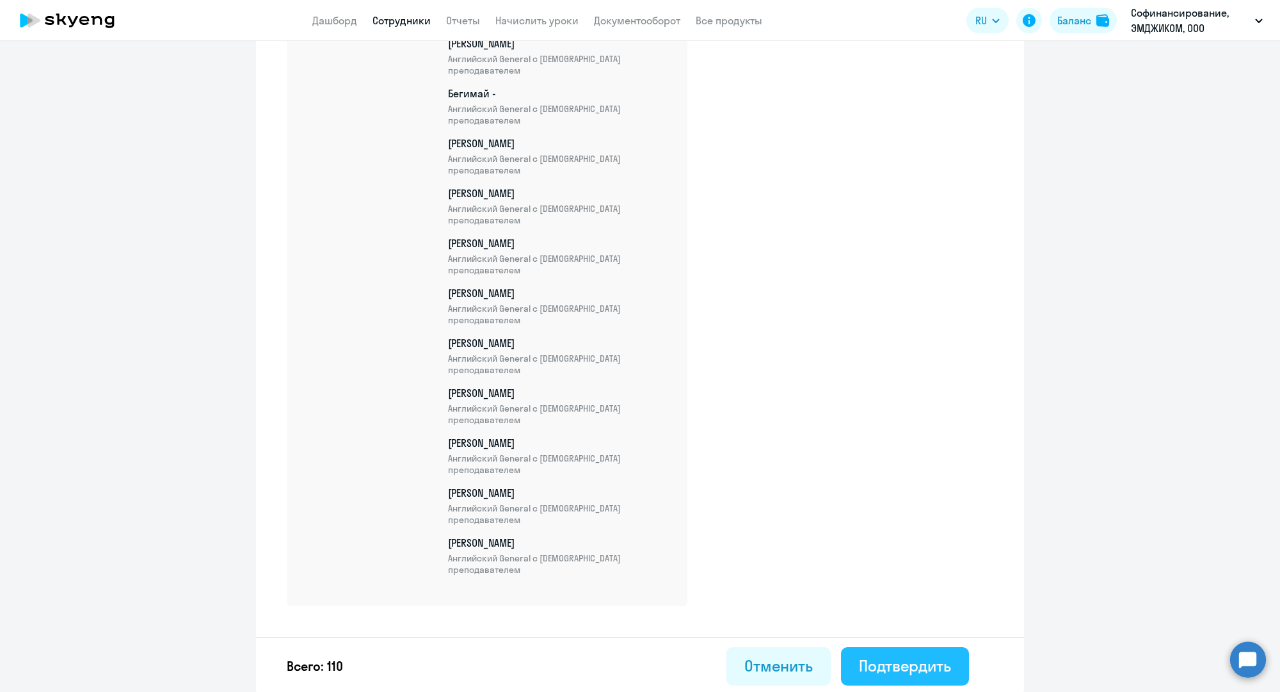
click at [891, 658] on div "Подтвердить" at bounding box center [905, 665] width 92 height 20
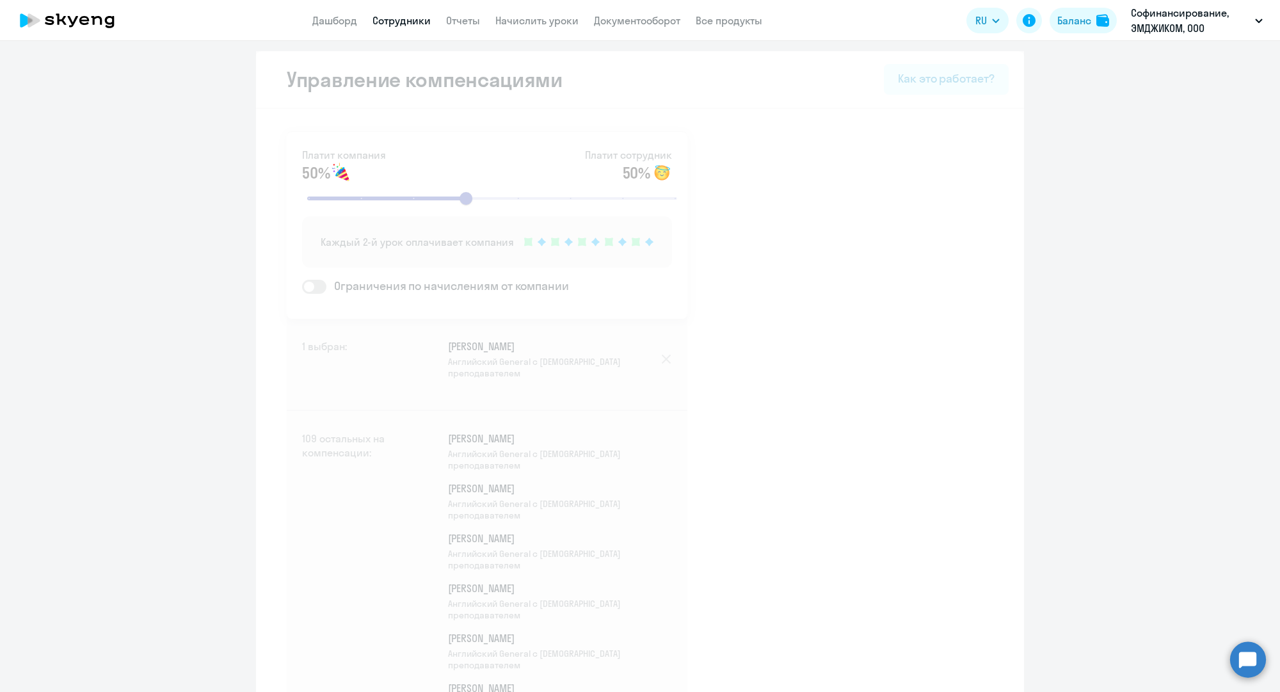
select select "30"
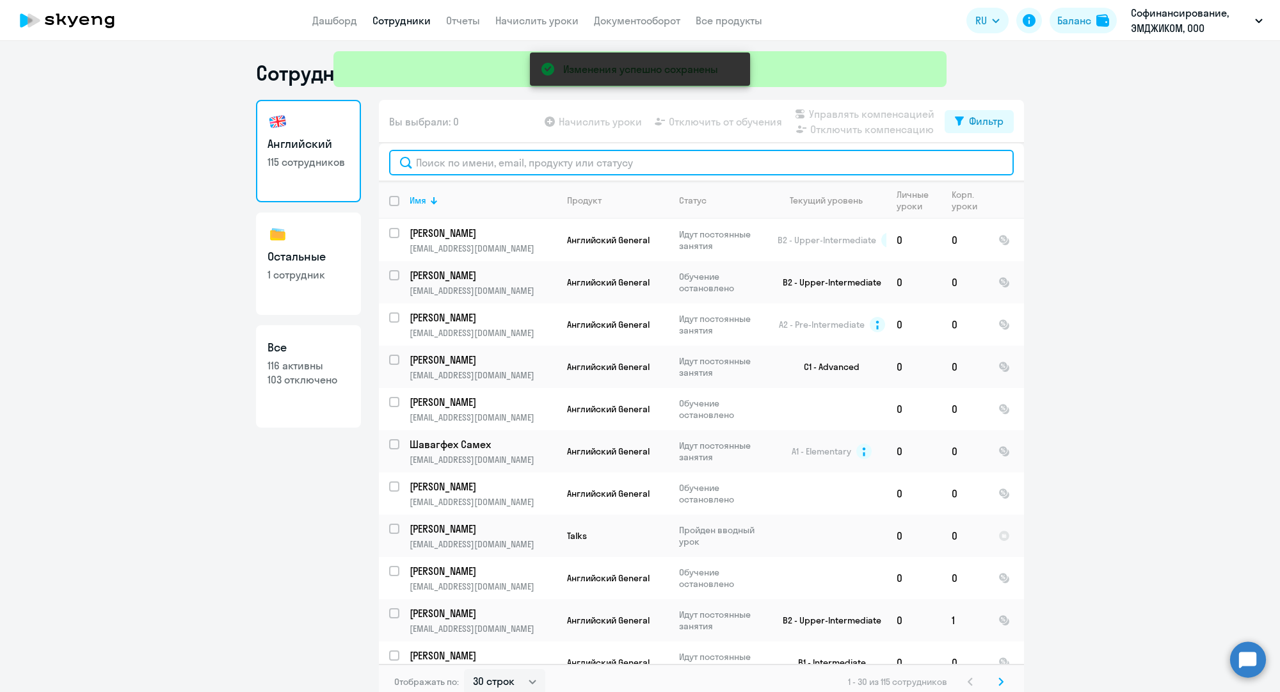
click at [498, 166] on input "text" at bounding box center [701, 163] width 624 height 26
paste input "[PERSON_NAME]"
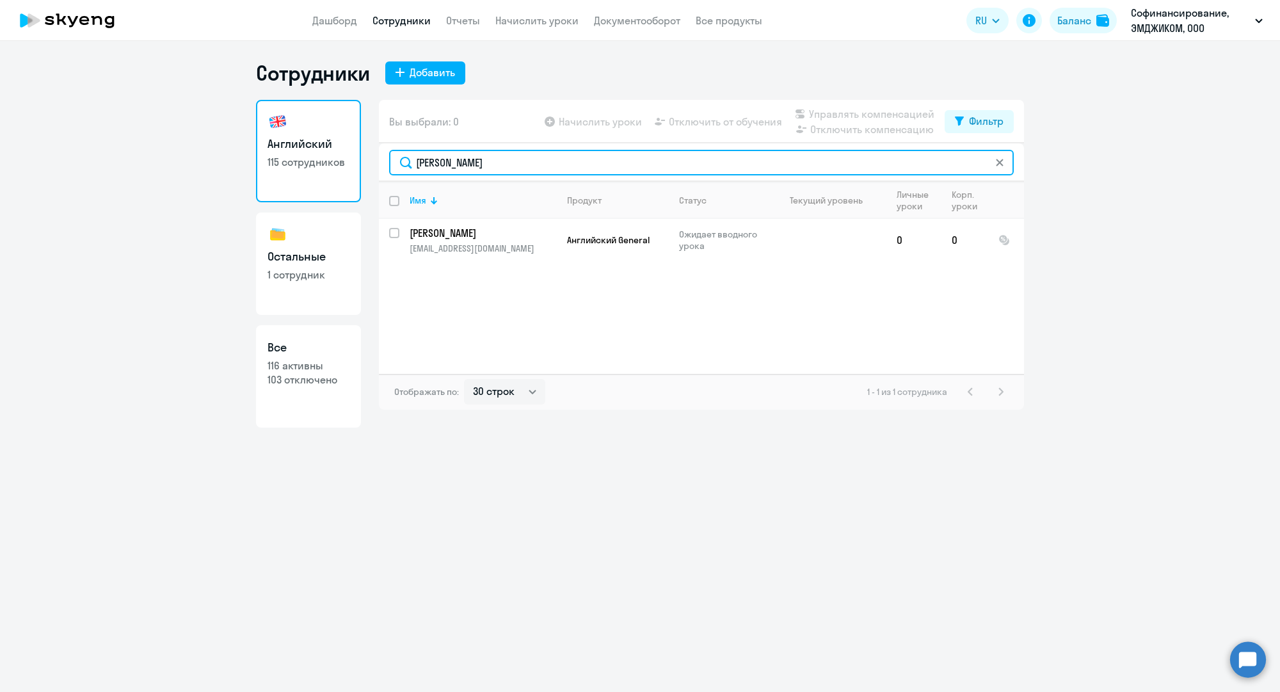
type input "[PERSON_NAME]"
